Goal: Find specific page/section: Find specific page/section

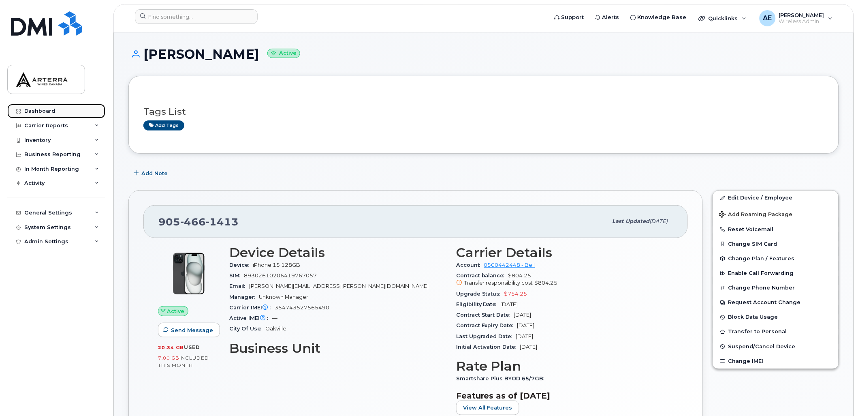
click at [45, 113] on div "Dashboard" at bounding box center [39, 111] width 31 height 6
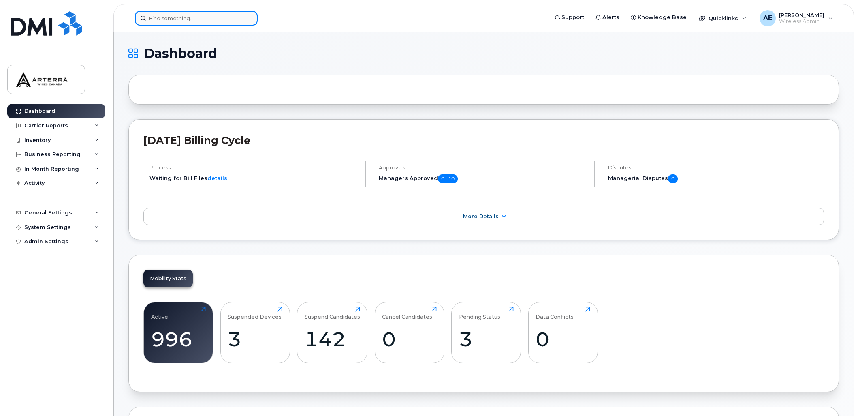
click at [224, 18] on input at bounding box center [196, 18] width 123 height 15
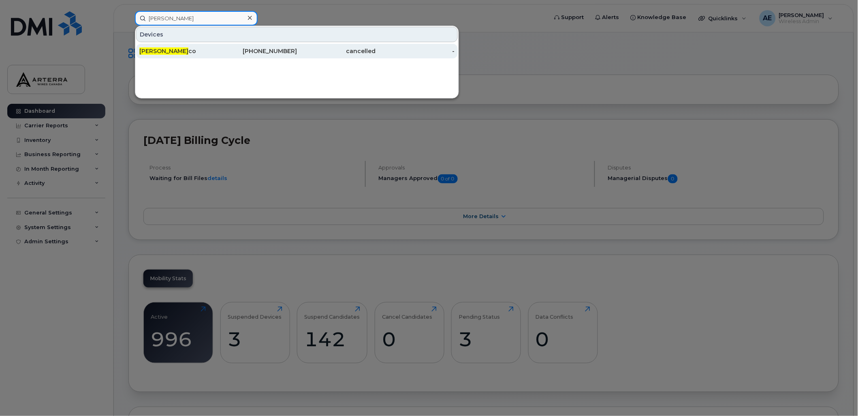
type input "Nick Gre"
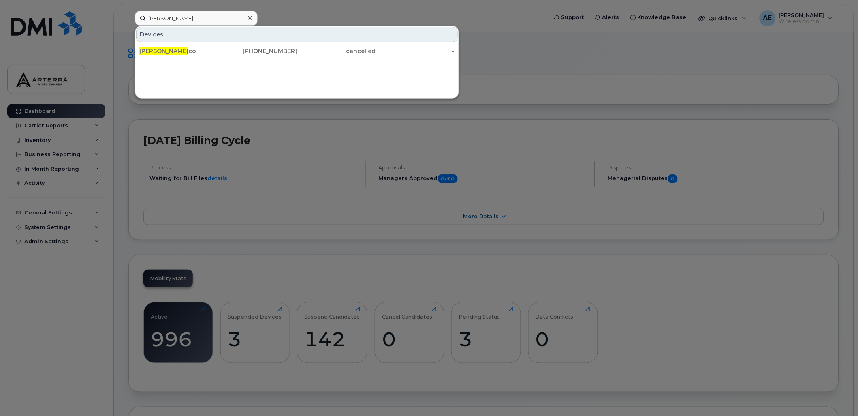
drag, startPoint x: 150, startPoint y: 50, endPoint x: 119, endPoint y: 76, distance: 40.3
click at [150, 50] on span "Nick Gre" at bounding box center [163, 50] width 49 height 7
